Goal: Information Seeking & Learning: Learn about a topic

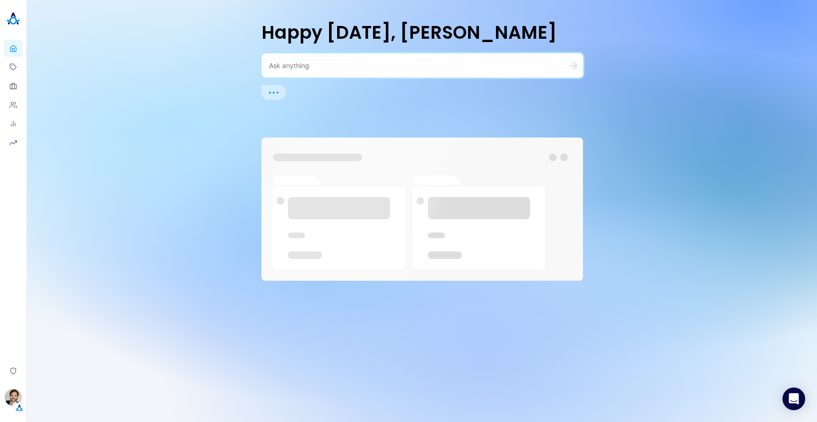
click at [323, 68] on textarea at bounding box center [411, 65] width 284 height 9
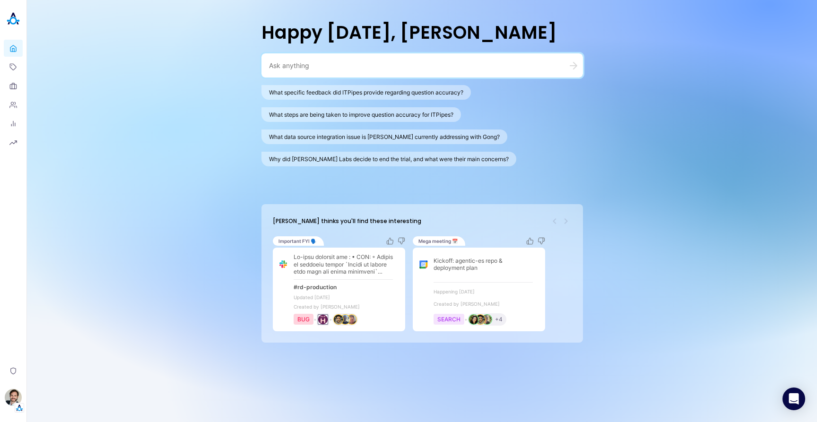
click at [306, 62] on textarea at bounding box center [411, 65] width 284 height 9
click at [338, 94] on button "What specific feedback did ITPipes provide regarding question accuracy?" at bounding box center [365, 92] width 209 height 15
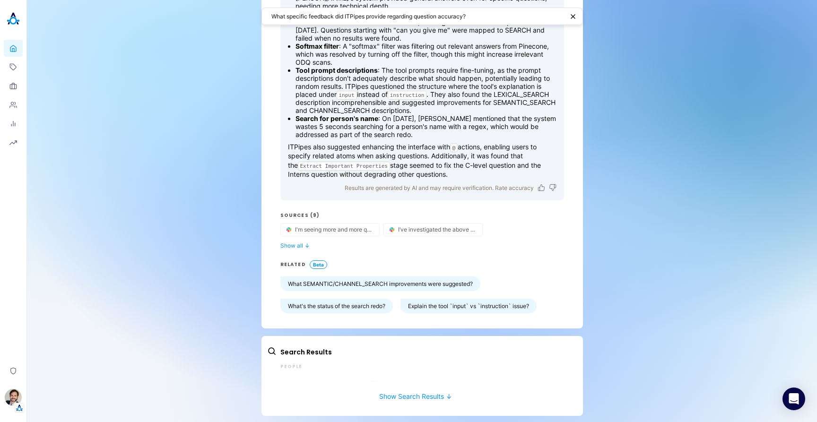
scroll to position [120, 0]
click at [371, 229] on icon "button" at bounding box center [373, 229] width 4 height 4
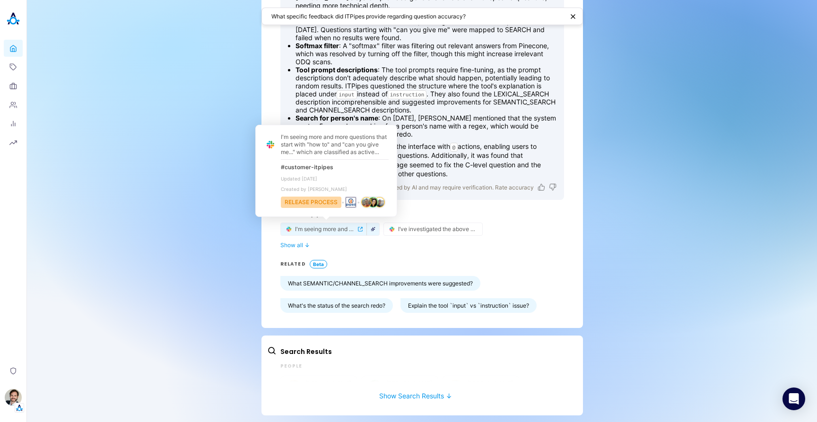
click at [372, 230] on button "button" at bounding box center [373, 229] width 12 height 9
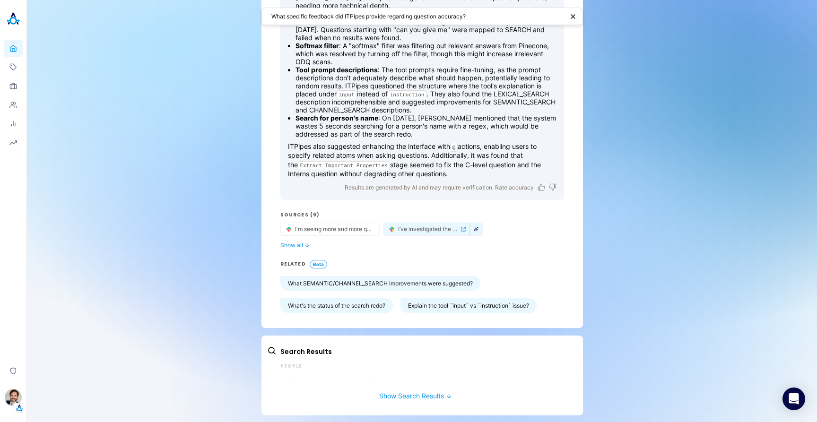
click at [474, 228] on icon "button" at bounding box center [476, 229] width 5 height 5
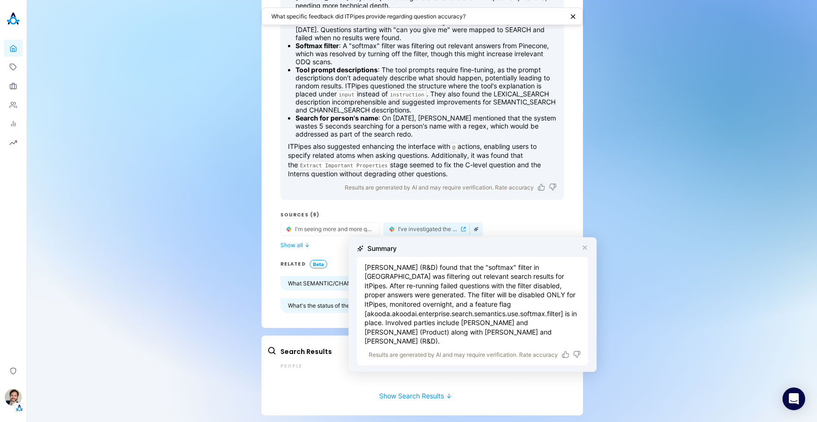
click at [434, 373] on div "Search Results People Tsvetan Tsvetanov R&D Ilana Djemal Product Eran Naor R&D …" at bounding box center [422, 364] width 284 height 35
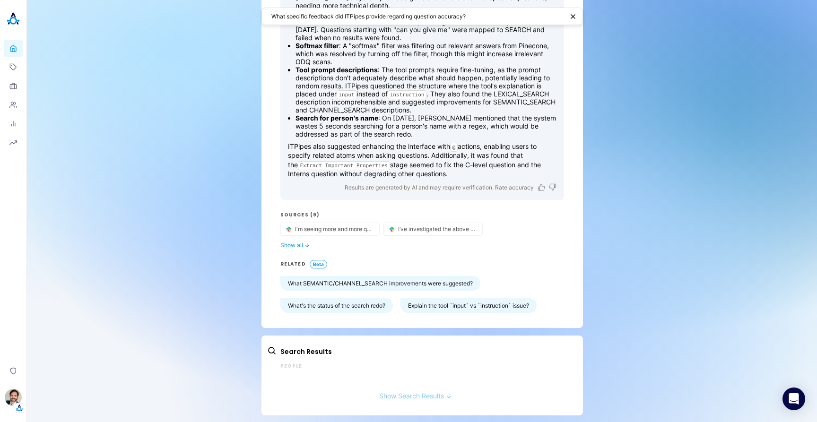
click at [404, 391] on button "Show Search Results ↓" at bounding box center [415, 390] width 297 height 17
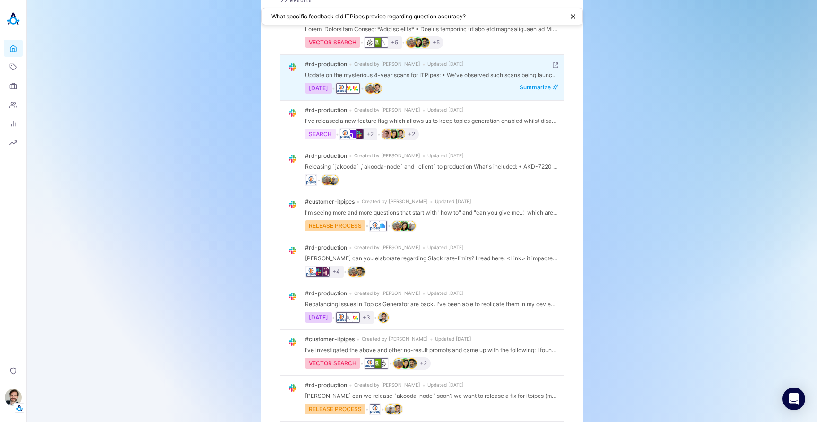
scroll to position [516, 0]
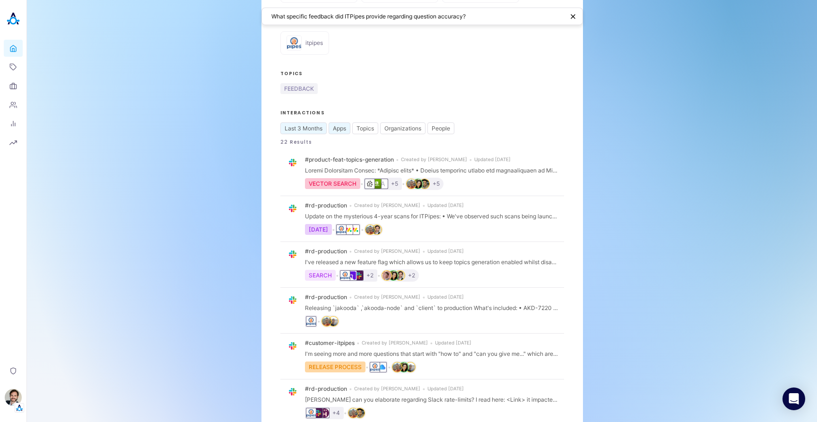
click at [337, 122] on button "Apps" at bounding box center [340, 128] width 22 height 12
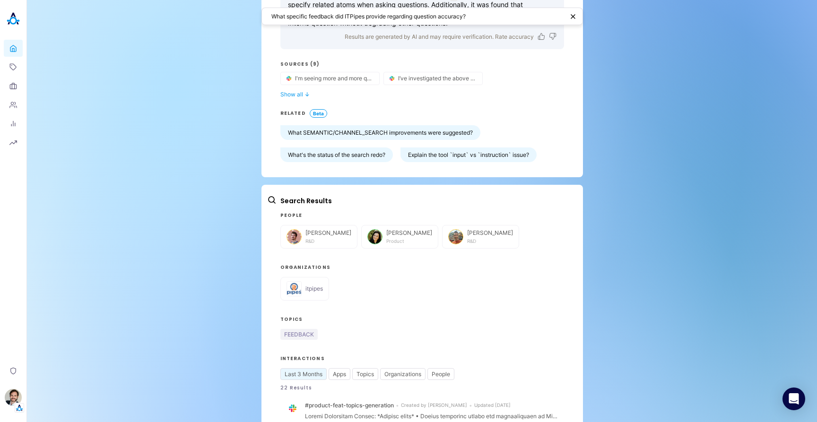
drag, startPoint x: 465, startPoint y: 297, endPoint x: 417, endPoint y: 320, distance: 52.9
click at [465, 297] on div "itpipes" at bounding box center [422, 289] width 284 height 24
click at [365, 368] on button "Topics" at bounding box center [365, 374] width 26 height 12
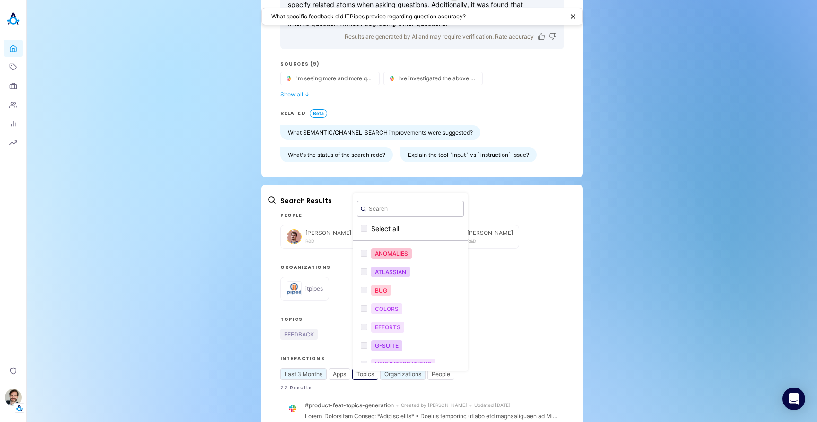
click at [399, 372] on button "Organizations" at bounding box center [402, 374] width 45 height 12
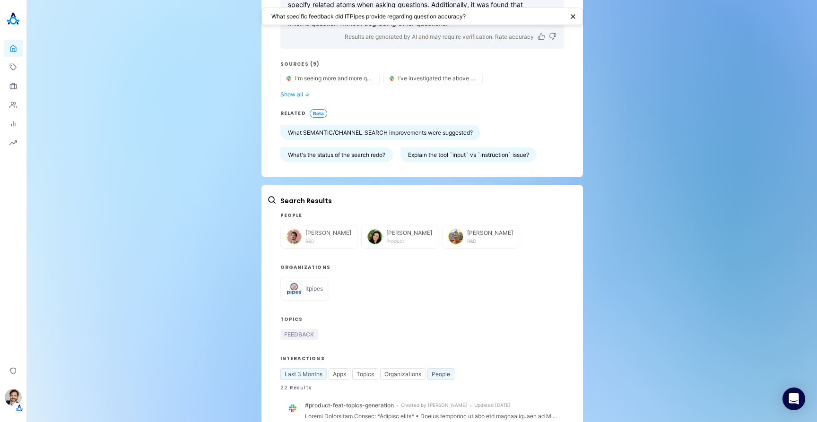
click at [435, 375] on button "People" at bounding box center [440, 374] width 27 height 12
click at [389, 318] on h3 "Topics" at bounding box center [422, 320] width 284 height 8
click at [316, 285] on div "itpipes" at bounding box center [313, 288] width 17 height 7
click at [329, 237] on div "Tsvetan Tsvetanov R&D" at bounding box center [328, 236] width 46 height 15
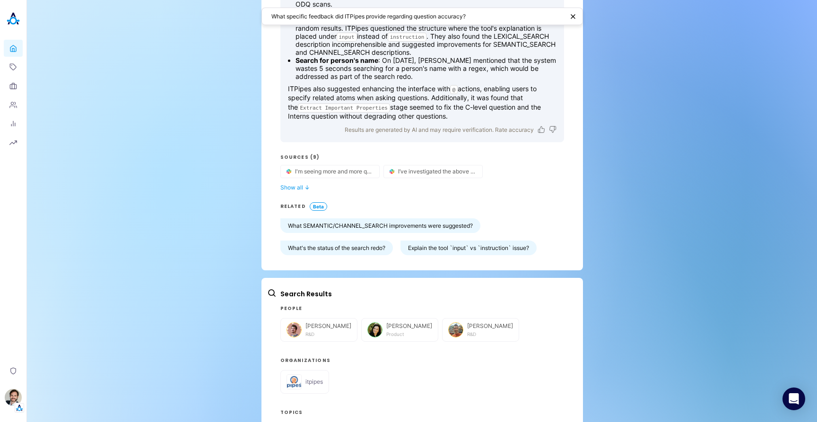
scroll to position [0, 0]
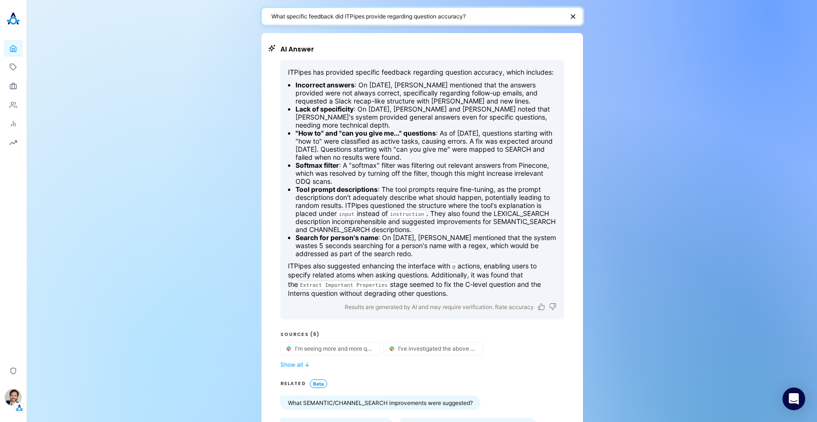
drag, startPoint x: 472, startPoint y: 17, endPoint x: 231, endPoint y: 15, distance: 241.6
type textarea "roadmap"
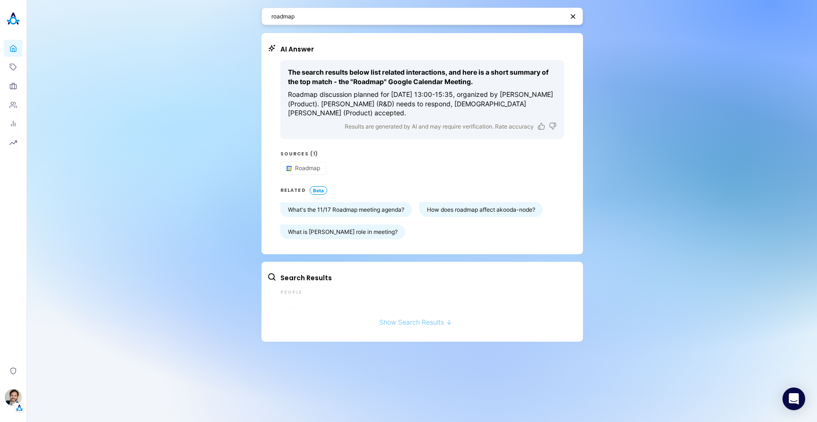
click at [404, 310] on button "Show Search Results ↓" at bounding box center [415, 317] width 297 height 17
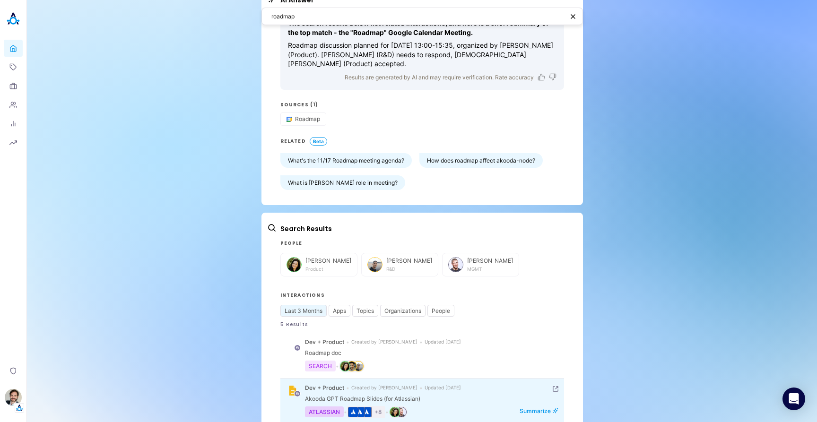
scroll to position [198, 0]
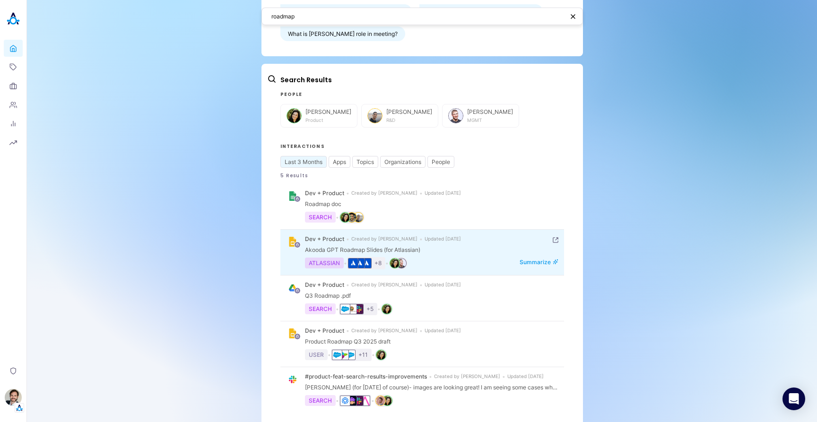
click at [320, 258] on div "ATLASSIAN" at bounding box center [324, 263] width 39 height 11
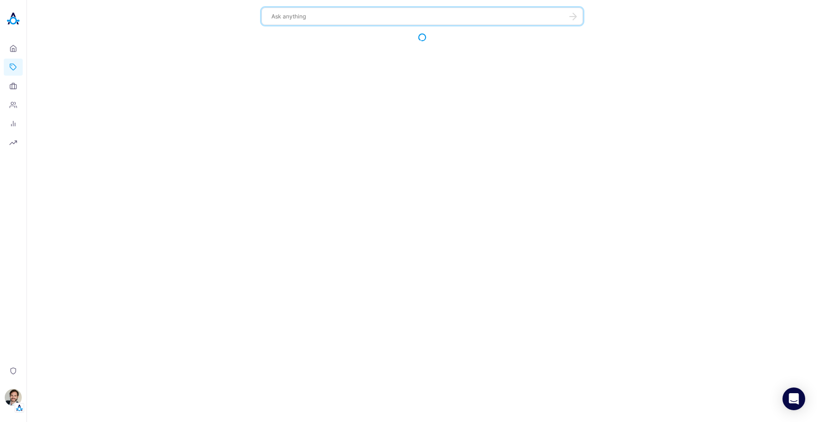
click at [158, 23] on span at bounding box center [422, 25] width 775 height 35
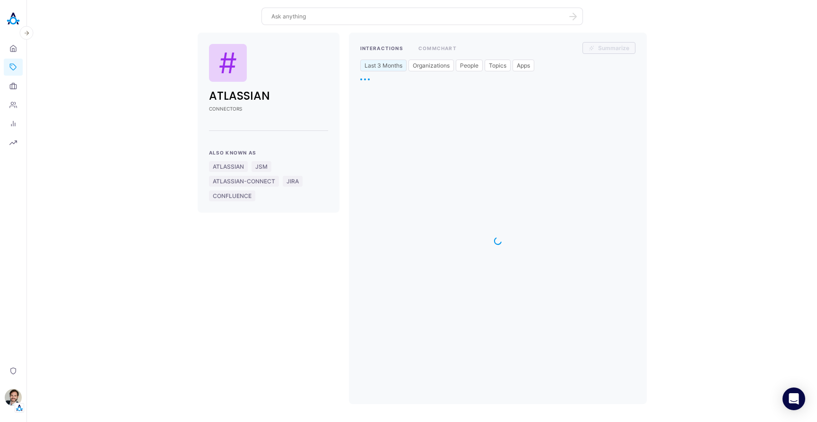
click at [18, 17] on img at bounding box center [13, 18] width 19 height 19
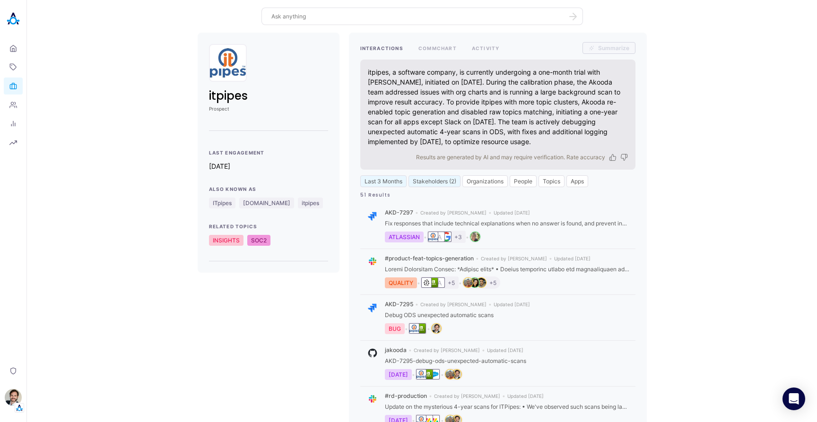
click at [719, 131] on div "itpipes Prospect Last Engagement 21d ago Also Known As ITpipes itpipes.com itpi…" at bounding box center [422, 362] width 775 height 659
click at [675, 149] on div "itpipes Prospect Last Engagement 21d ago Also Known As ITpipes itpipes.com itpi…" at bounding box center [422, 362] width 775 height 659
click at [97, 112] on div "itpipes Prospect Last Engagement 21d ago Also Known As ITpipes itpipes.com itpi…" at bounding box center [422, 362] width 775 height 659
click at [11, 108] on icon at bounding box center [13, 105] width 8 height 8
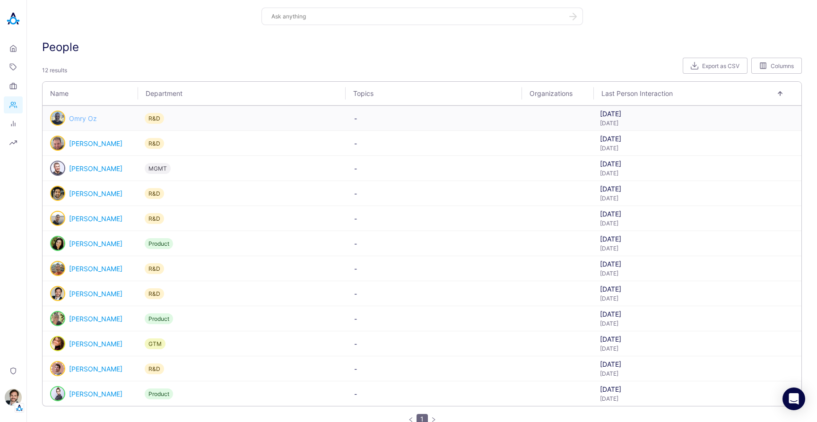
click at [84, 120] on link "Omry Oz" at bounding box center [83, 118] width 28 height 8
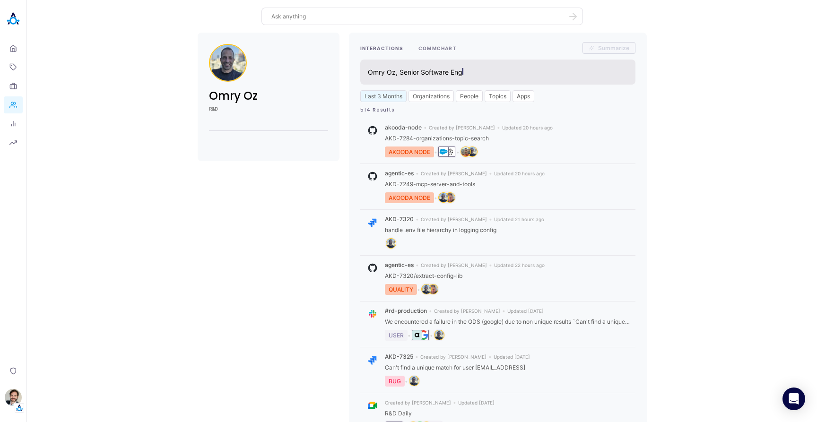
click at [441, 47] on button "COMMCHART" at bounding box center [437, 48] width 38 height 12
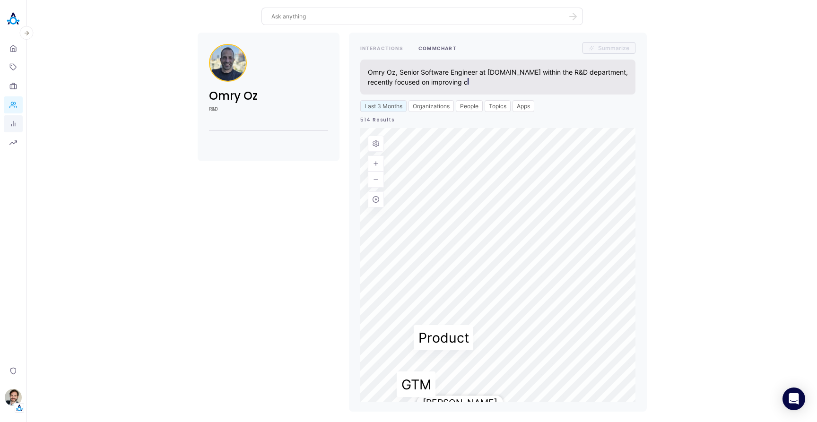
click at [15, 124] on icon at bounding box center [13, 124] width 8 height 8
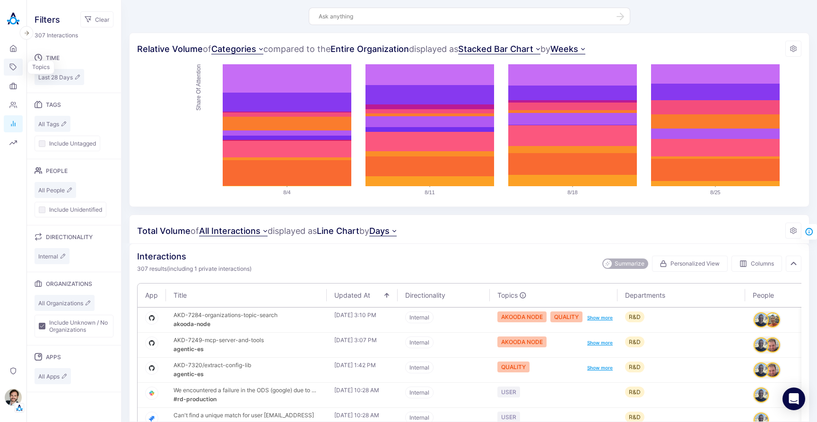
click at [14, 68] on icon at bounding box center [13, 67] width 8 height 8
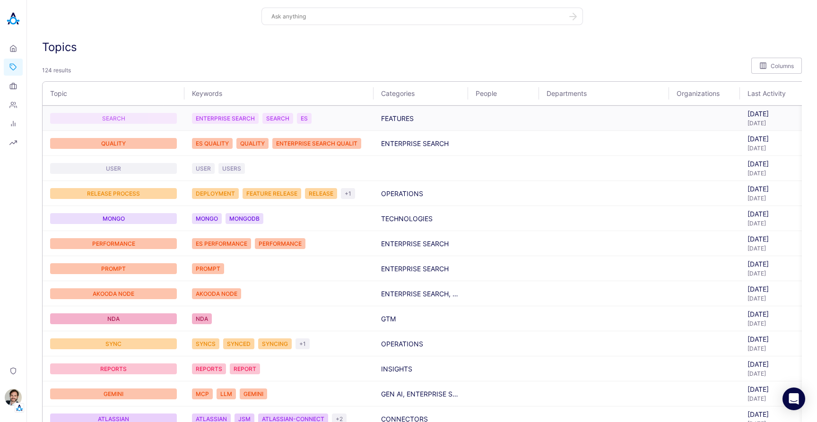
click at [164, 120] on div "SEARCH" at bounding box center [113, 118] width 127 height 11
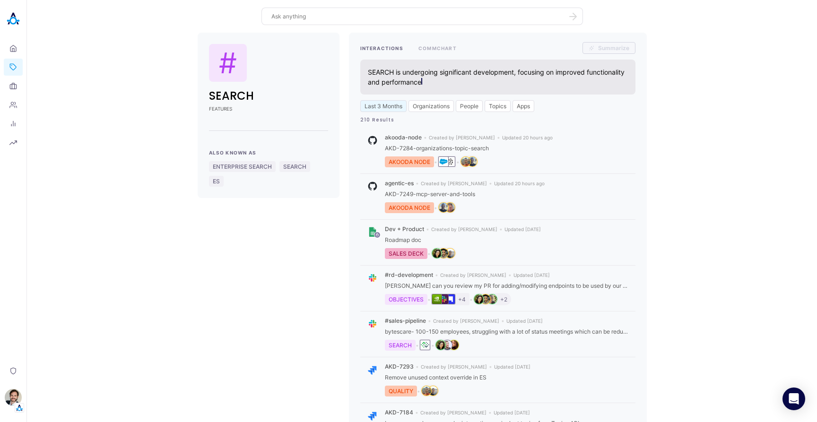
click at [153, 79] on div "# SEARCH FEATURES Also Known As ENTERPRISE SEARCH SEARCH ES INTERACTIONS COMMCH…" at bounding box center [422, 325] width 775 height 584
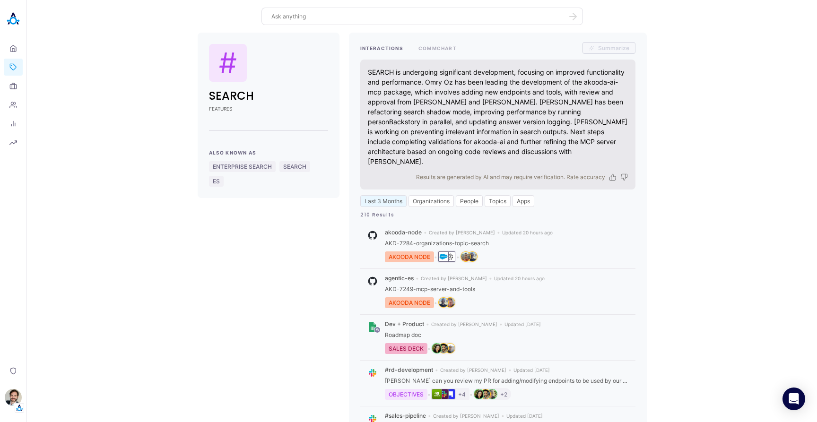
click at [103, 74] on div "# SEARCH FEATURES Also Known As ENTERPRISE SEARCH SEARCH ES INTERACTIONS COMMCH…" at bounding box center [422, 372] width 775 height 679
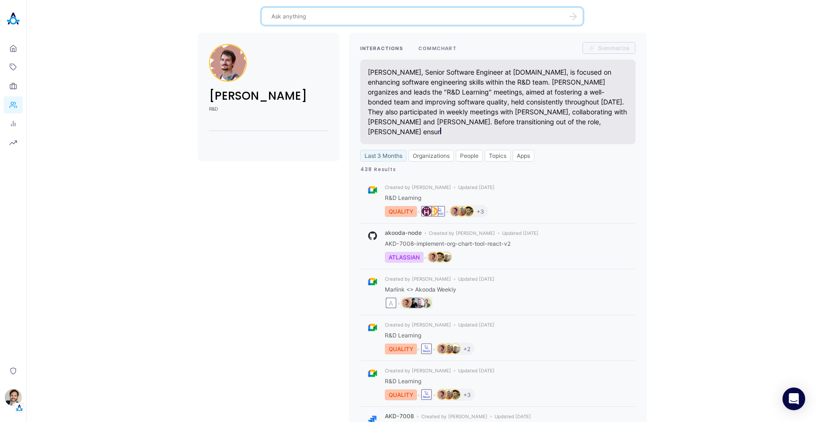
click at [436, 48] on button "COMMCHART" at bounding box center [437, 48] width 38 height 12
